Goal: Use online tool/utility: Use online tool/utility

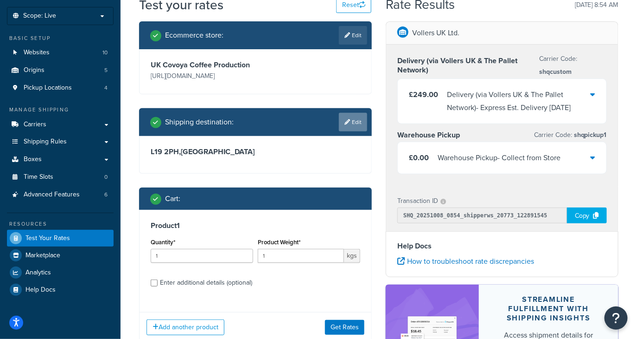
click at [353, 122] on link "Edit" at bounding box center [353, 122] width 28 height 19
select select "GB"
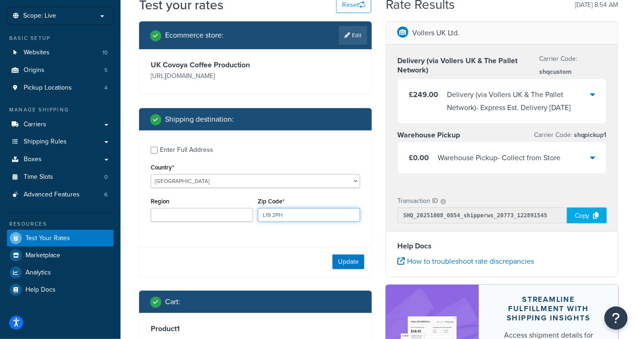
drag, startPoint x: 299, startPoint y: 217, endPoint x: 185, endPoint y: 185, distance: 117.9
click at [192, 187] on div "Enter Full Address Country* [GEOGRAPHIC_DATA] [GEOGRAPHIC_DATA] [GEOGRAPHIC_DAT…" at bounding box center [256, 184] width 232 height 109
paste input "GU35 8QA"
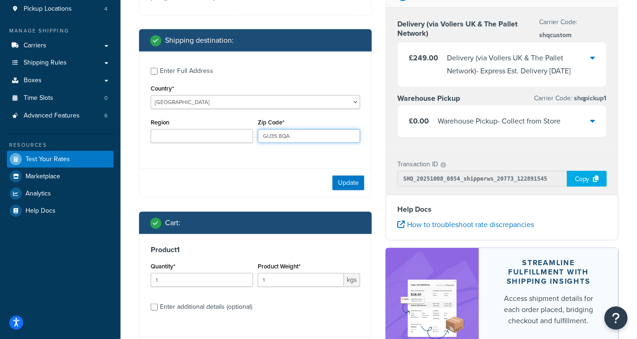
scroll to position [139, 0]
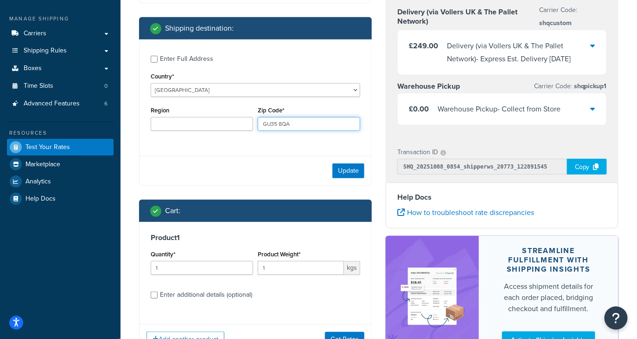
type input "GU35 8QA"
click at [205, 268] on input "1" at bounding box center [202, 268] width 102 height 14
type input "3"
click at [317, 269] on input "1" at bounding box center [301, 268] width 86 height 14
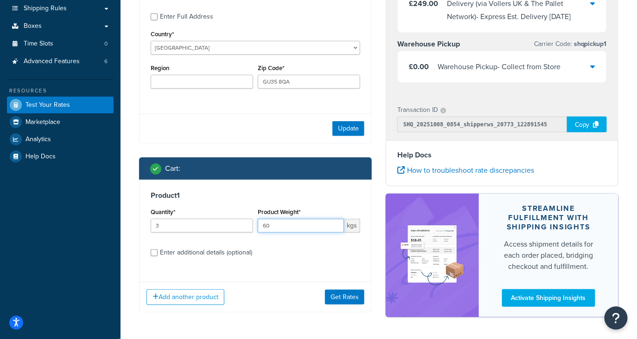
scroll to position [206, 0]
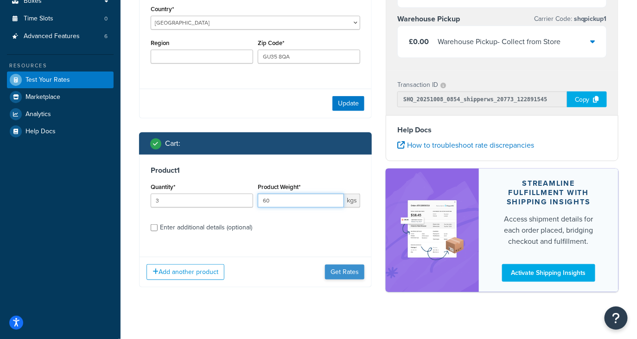
type input "60"
click at [342, 270] on button "Get Rates" at bounding box center [344, 271] width 39 height 15
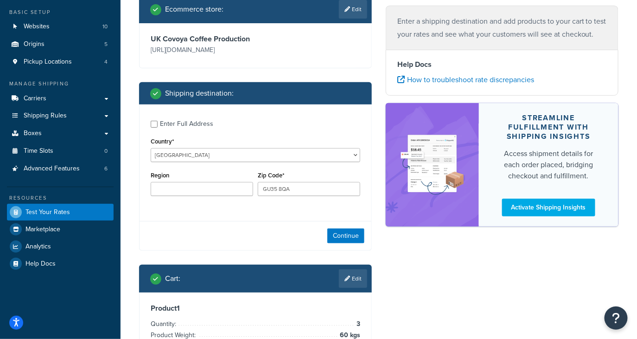
scroll to position [113, 0]
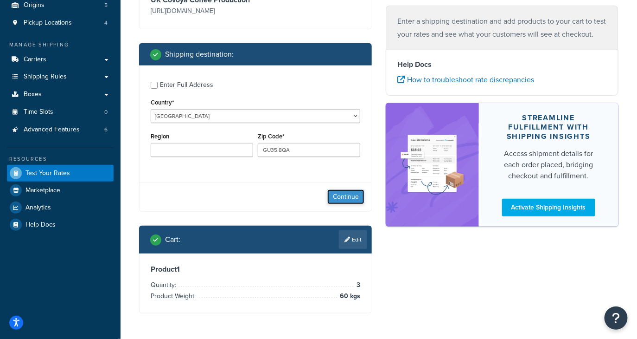
click at [343, 195] on button "Continue" at bounding box center [345, 196] width 37 height 15
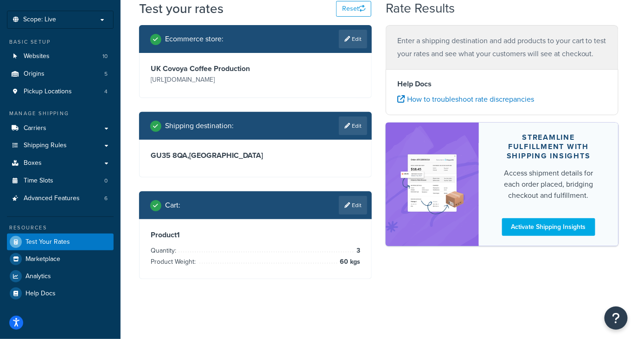
scroll to position [0, 0]
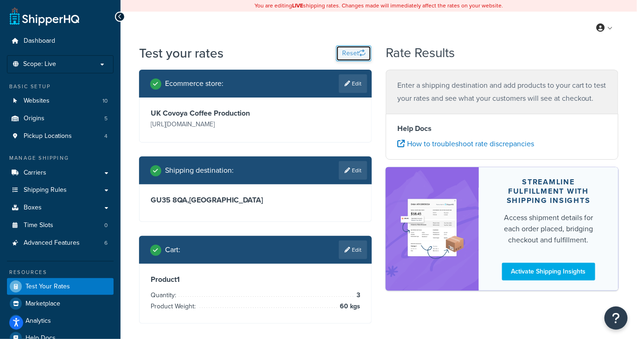
click at [347, 54] on button "Reset" at bounding box center [353, 53] width 35 height 16
select select "[GEOGRAPHIC_DATA]"
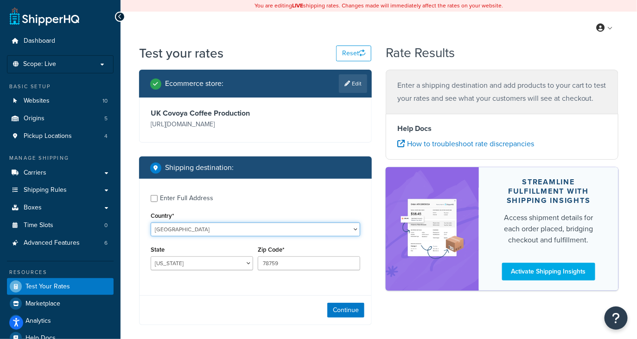
click at [239, 233] on select "[GEOGRAPHIC_DATA] [GEOGRAPHIC_DATA] [GEOGRAPHIC_DATA] [GEOGRAPHIC_DATA] [GEOGRA…" at bounding box center [256, 229] width 210 height 14
select select "AF"
click at [151, 222] on select "[GEOGRAPHIC_DATA] [GEOGRAPHIC_DATA] [GEOGRAPHIC_DATA] [GEOGRAPHIC_DATA] [GEOGRA…" at bounding box center [256, 229] width 210 height 14
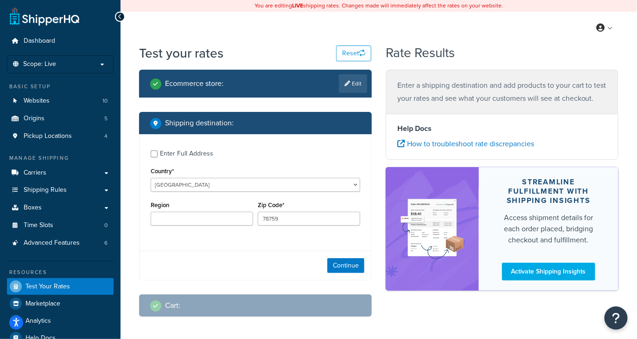
click at [239, 229] on div "Region" at bounding box center [201, 216] width 107 height 34
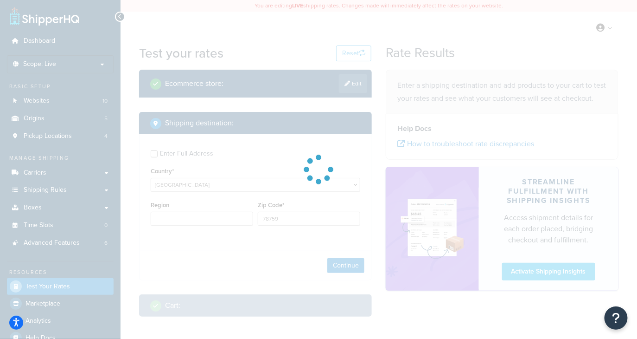
type input "[GEOGRAPHIC_DATA]"
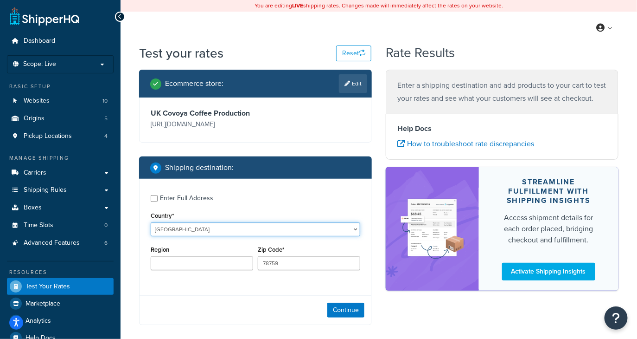
click at [225, 229] on select "[GEOGRAPHIC_DATA] [GEOGRAPHIC_DATA] [GEOGRAPHIC_DATA] [GEOGRAPHIC_DATA] [GEOGRA…" at bounding box center [256, 229] width 210 height 14
select select "GB"
click at [151, 222] on select "[GEOGRAPHIC_DATA] [GEOGRAPHIC_DATA] [GEOGRAPHIC_DATA] [GEOGRAPHIC_DATA] [GEOGRA…" at bounding box center [256, 229] width 210 height 14
click at [285, 270] on div "Zip Code* 78759" at bounding box center [309, 260] width 107 height 34
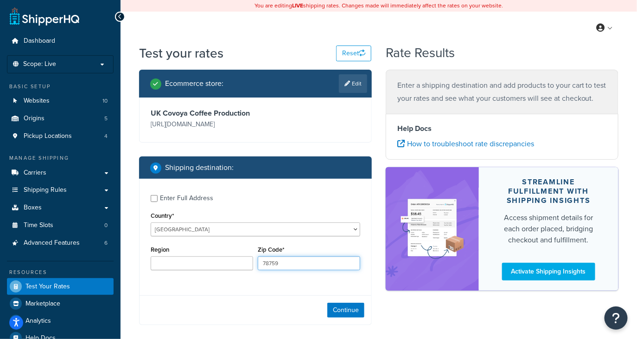
drag, startPoint x: 292, startPoint y: 265, endPoint x: 218, endPoint y: 257, distance: 75.1
click at [232, 257] on div "Region Zip Code* 78759" at bounding box center [255, 260] width 214 height 34
paste input "GU35 8QA"
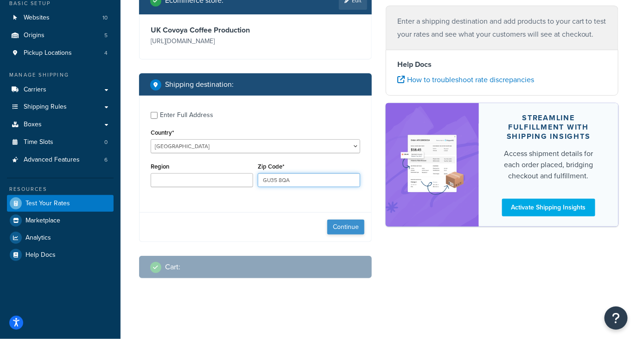
type input "GU35 8QA"
click at [336, 229] on button "Continue" at bounding box center [345, 226] width 37 height 15
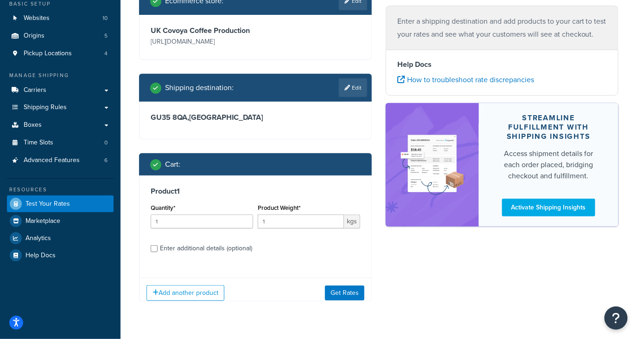
scroll to position [83, 0]
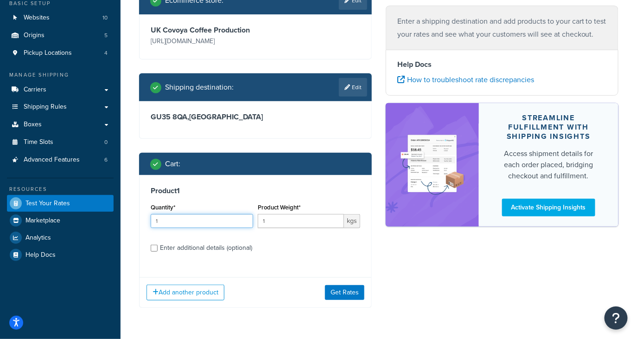
click at [210, 223] on input "1" at bounding box center [202, 221] width 102 height 14
type input "3"
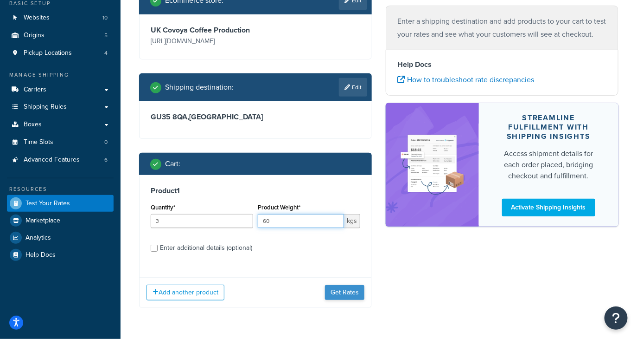
type input "60"
click at [359, 298] on button "Get Rates" at bounding box center [344, 292] width 39 height 15
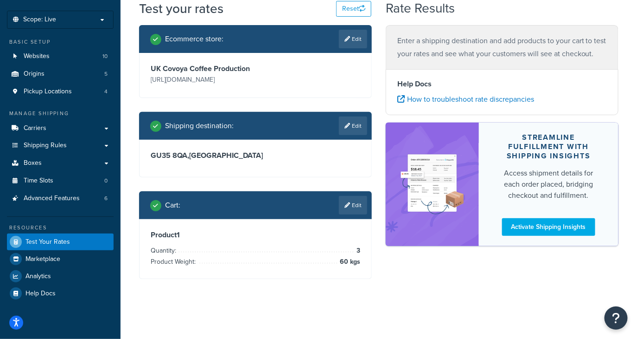
scroll to position [0, 0]
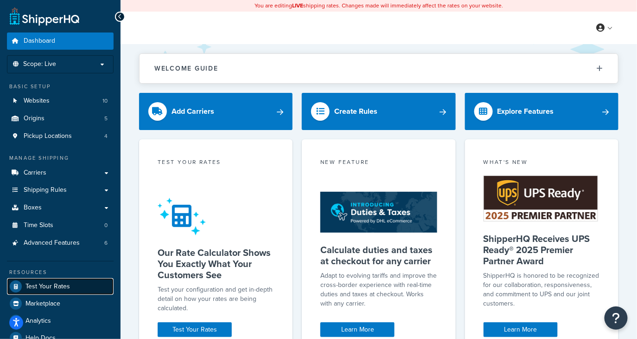
click at [45, 284] on span "Test Your Rates" at bounding box center [48, 286] width 45 height 8
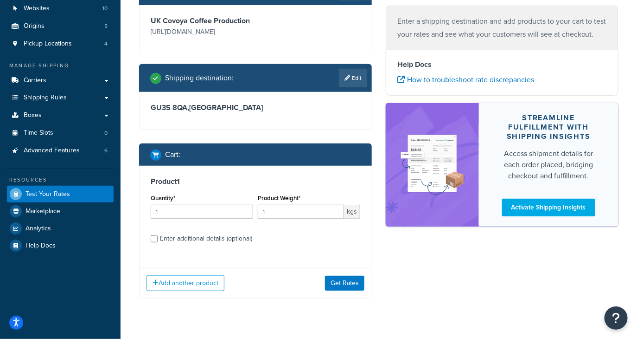
scroll to position [94, 0]
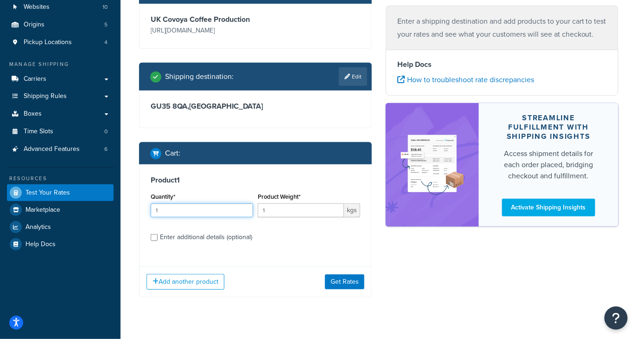
click at [216, 212] on input "1" at bounding box center [202, 210] width 102 height 14
type input "3"
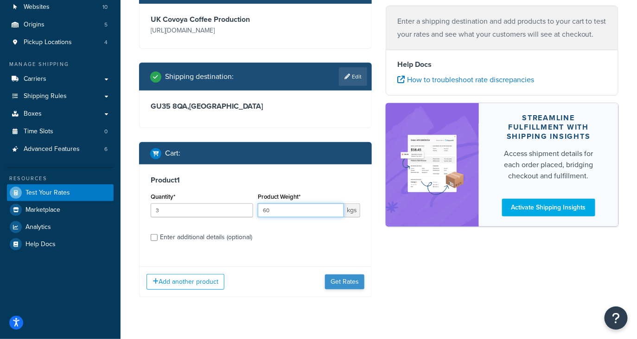
type input "60"
click at [337, 277] on button "Get Rates" at bounding box center [344, 281] width 39 height 15
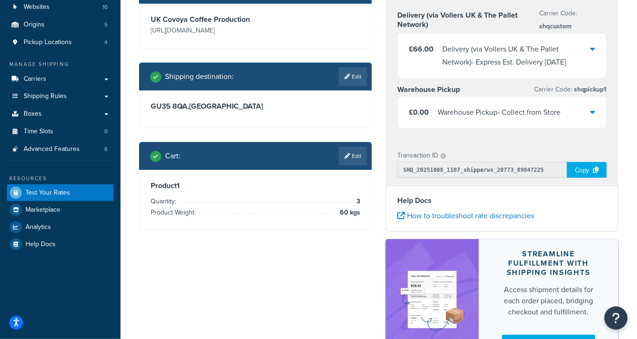
scroll to position [0, 0]
